Goal: Transaction & Acquisition: Purchase product/service

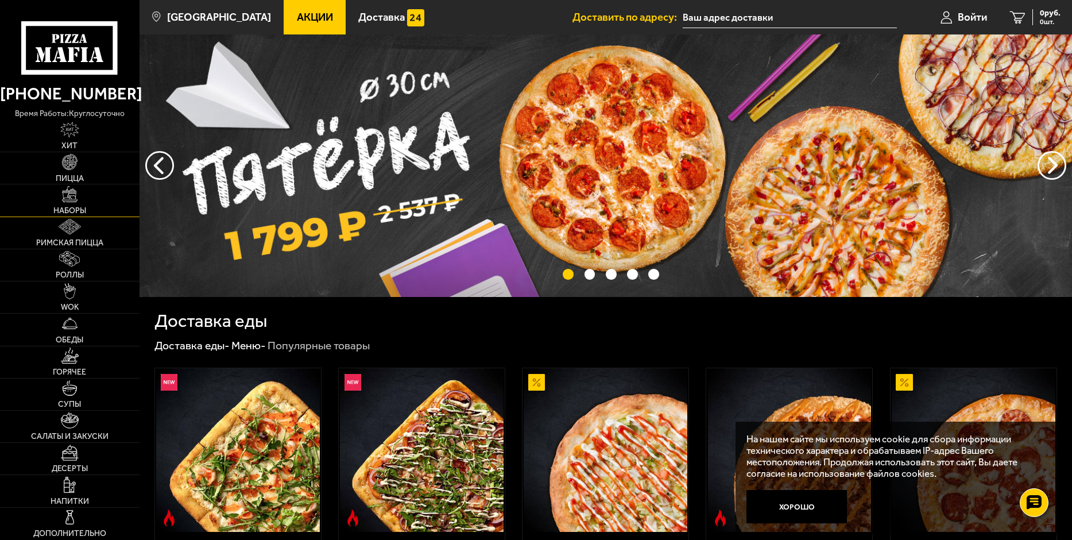
click at [77, 199] on img at bounding box center [70, 194] width 16 height 16
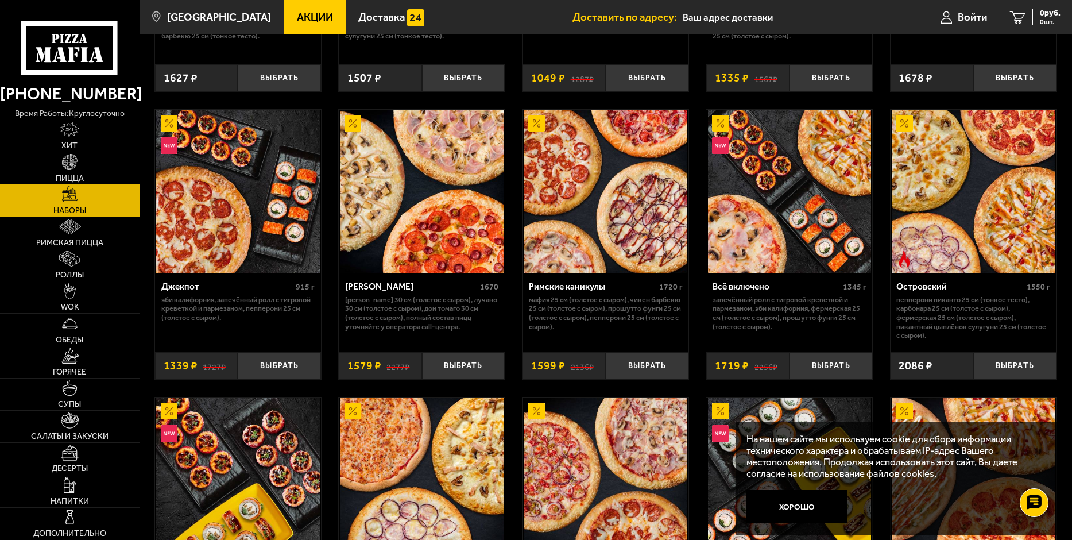
scroll to position [842, 0]
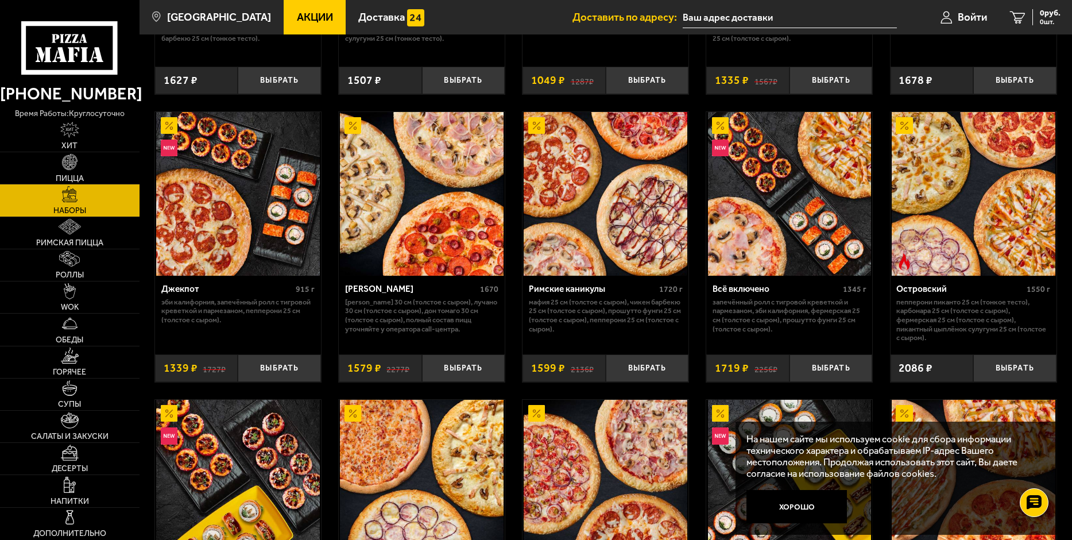
click at [934, 304] on p "Пепперони Пиканто 25 см (тонкое тесто), Карбонара 25 см (толстое с сыром), Ферм…" at bounding box center [973, 319] width 154 height 45
click at [935, 265] on img at bounding box center [974, 194] width 164 height 164
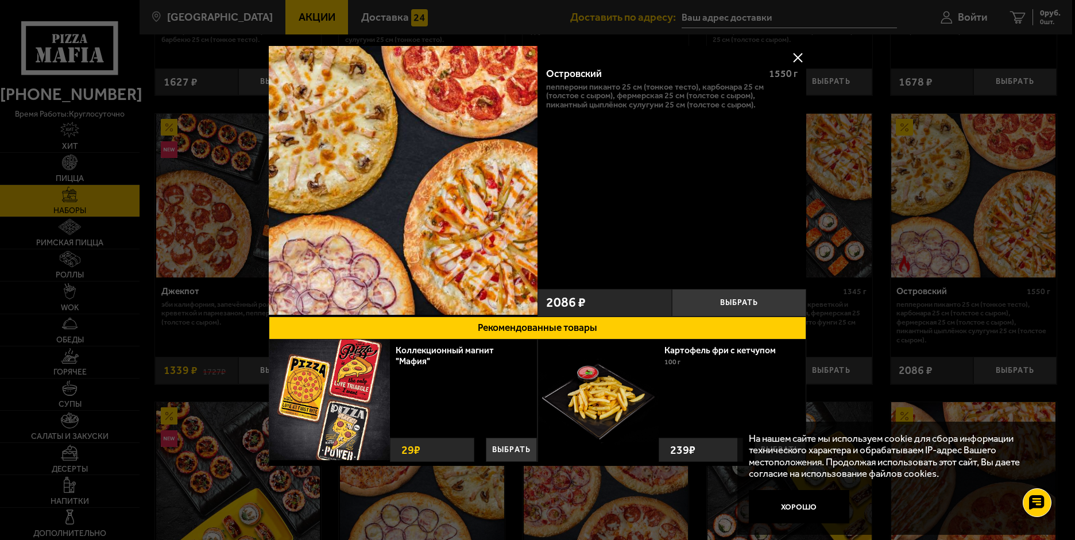
click at [793, 57] on button at bounding box center [797, 57] width 17 height 17
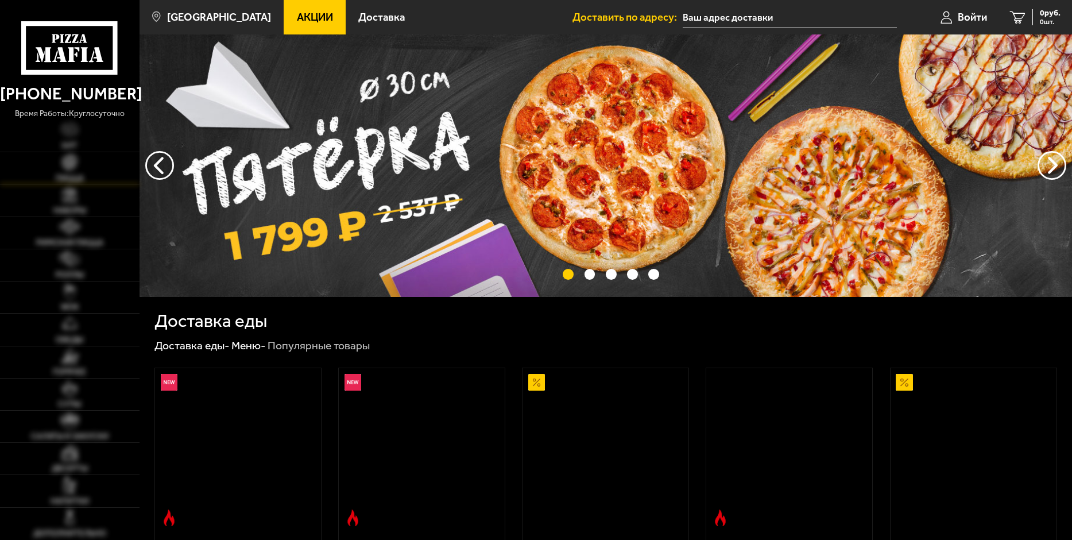
click at [85, 169] on link "Пицца" at bounding box center [70, 168] width 140 height 32
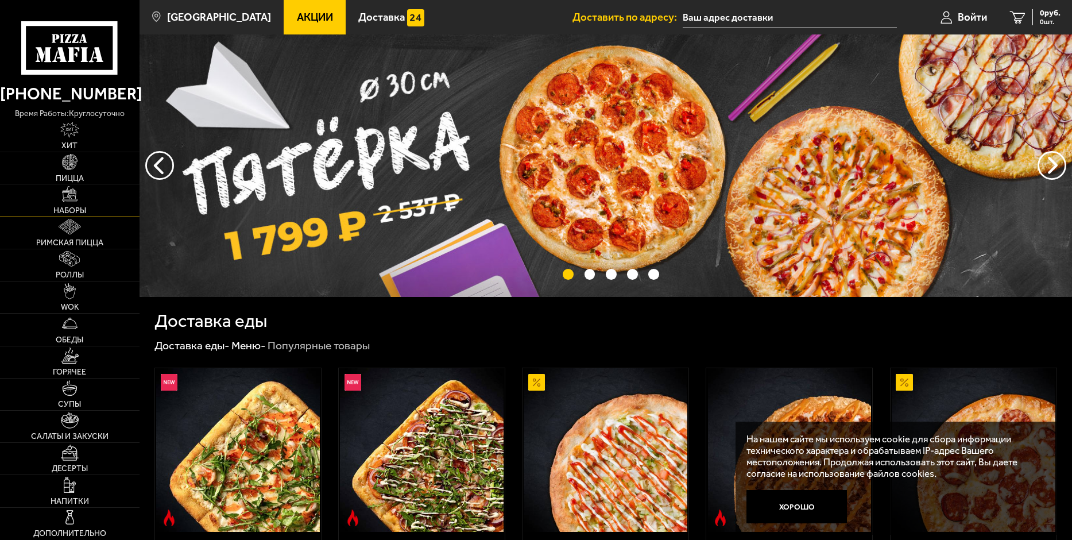
click at [78, 208] on span "Наборы" at bounding box center [69, 211] width 33 height 8
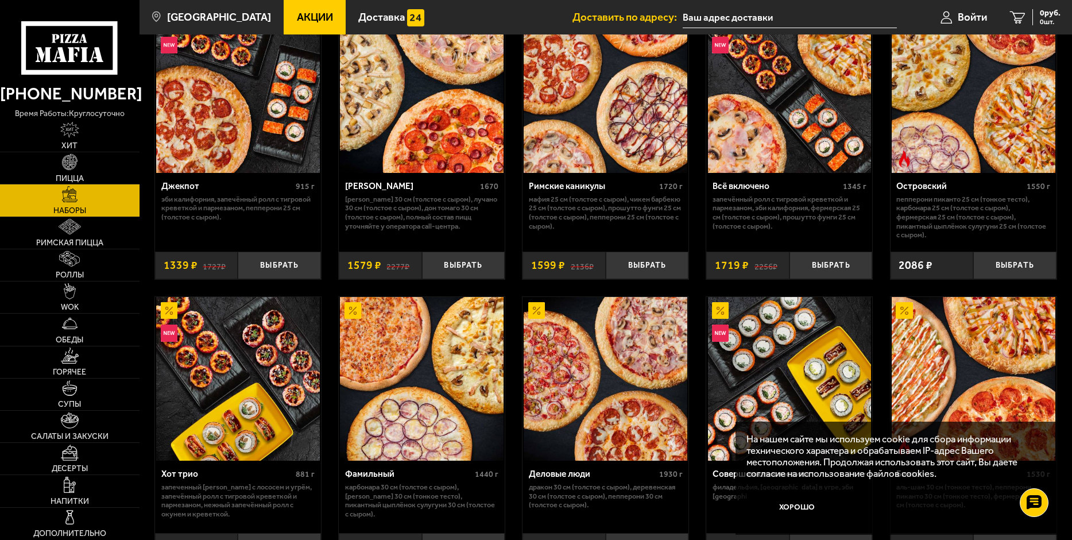
scroll to position [919, 0]
